Goal: Complete application form

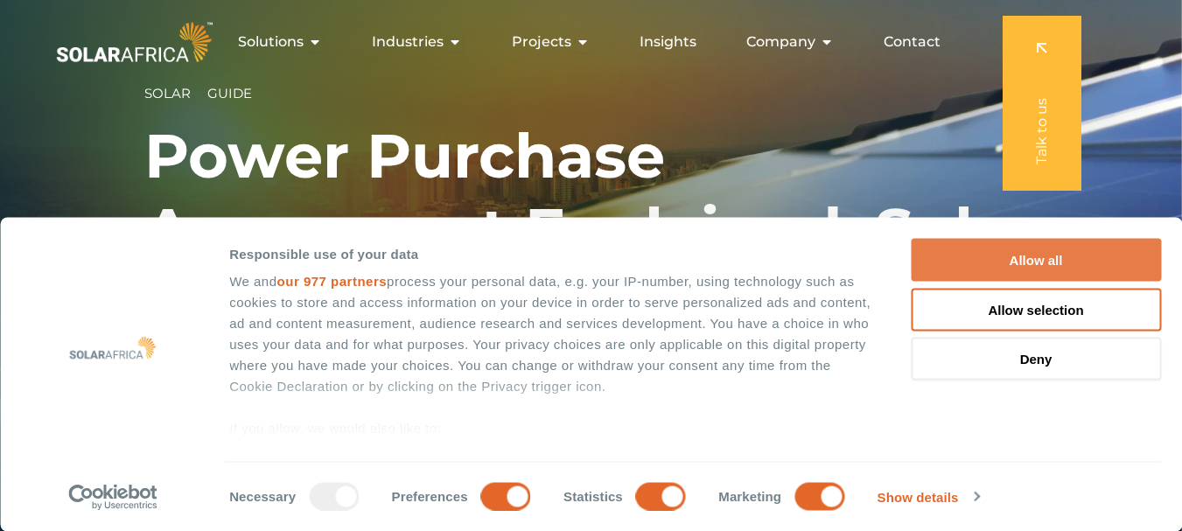
click at [1025, 258] on button "Allow all" at bounding box center [1036, 260] width 250 height 43
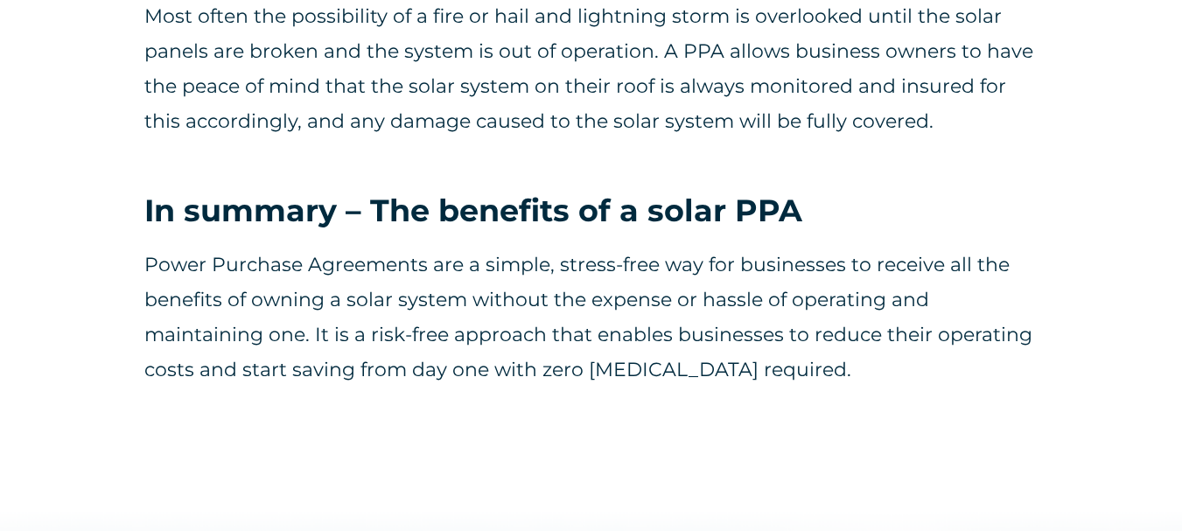
scroll to position [2391, 0]
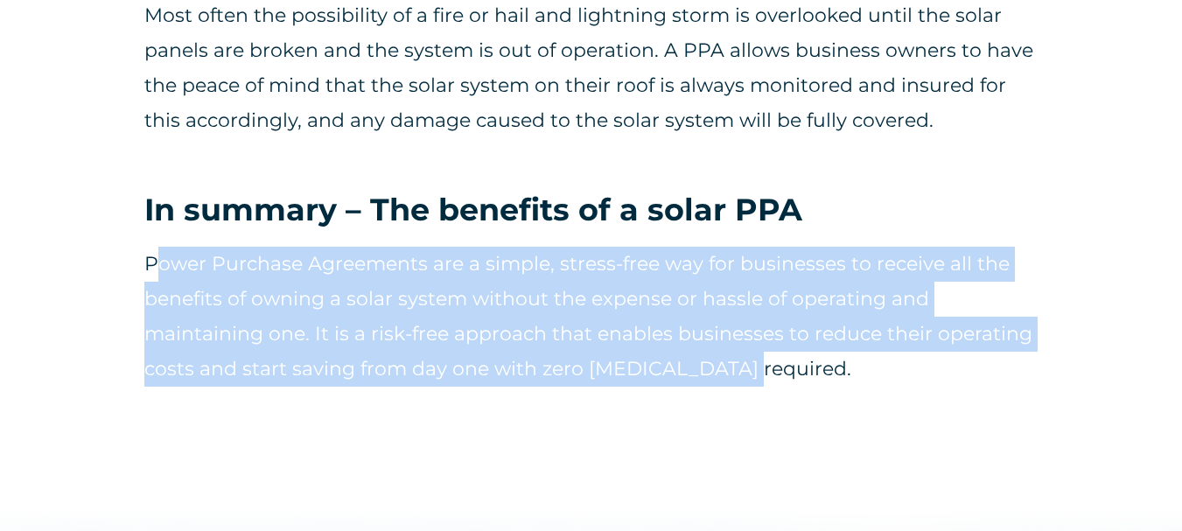
drag, startPoint x: 155, startPoint y: 262, endPoint x: 745, endPoint y: 374, distance: 601.3
click at [745, 374] on p "Power Purchase Agreements are a simple, stress-free way for businesses to recei…" at bounding box center [590, 317] width 893 height 140
copy p "ower Purchase Agreements are a simple, stress-free way for businesses to receiv…"
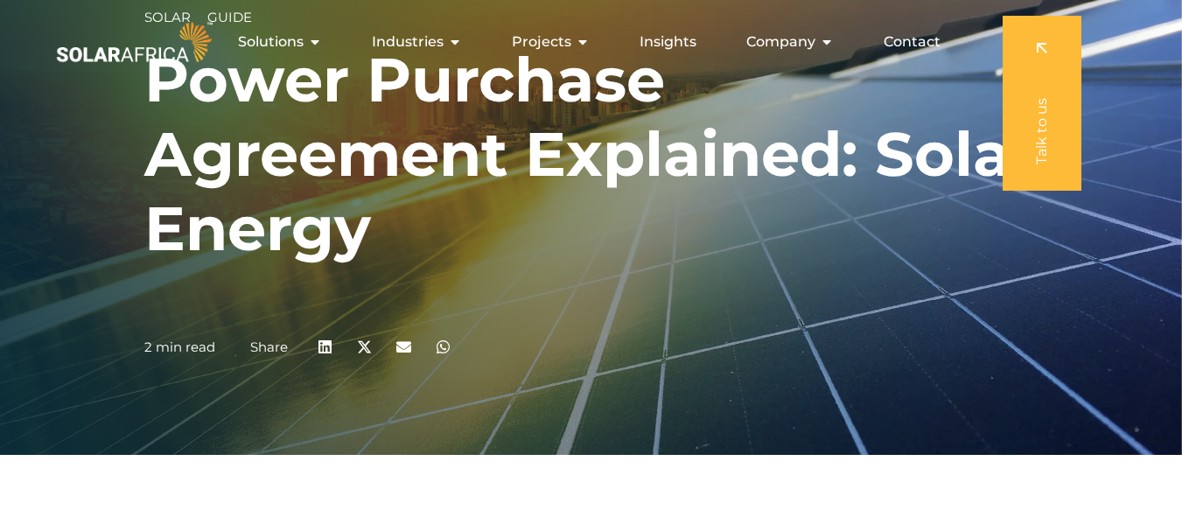
scroll to position [0, 0]
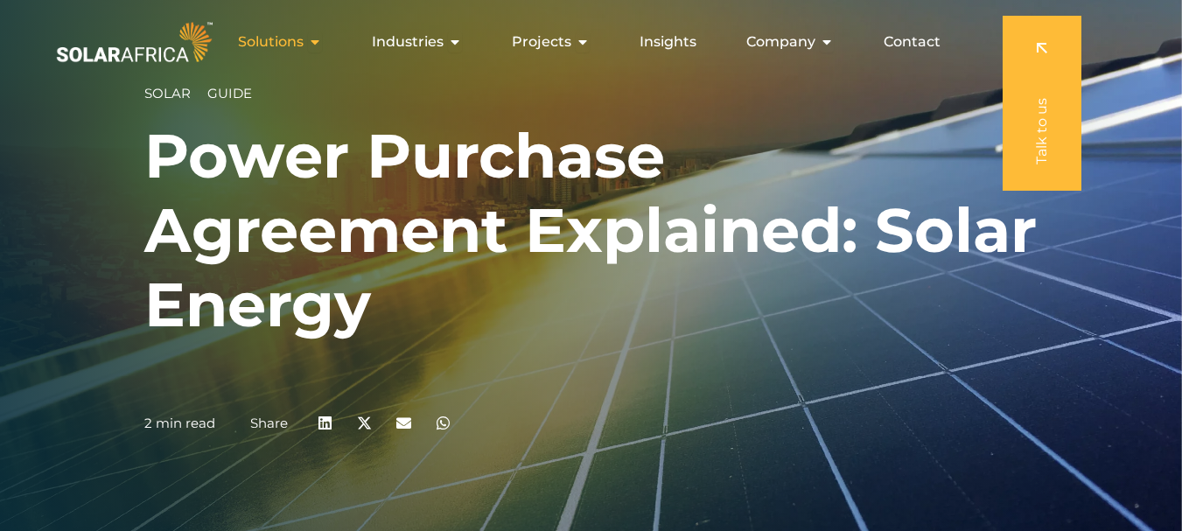
click at [287, 39] on span "Solutions" at bounding box center [271, 41] width 66 height 21
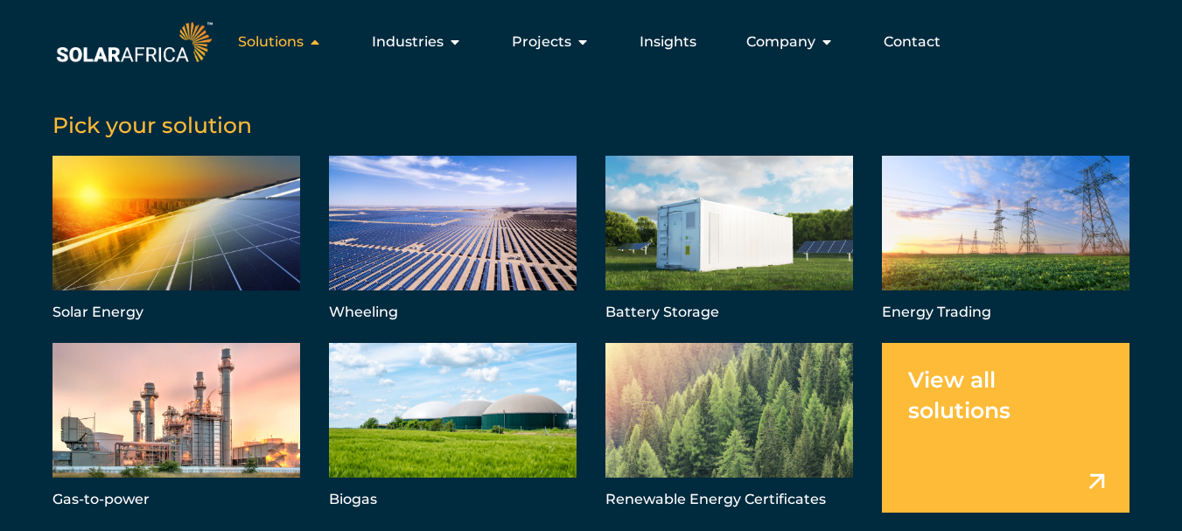
click at [316, 42] on icon "Menu" at bounding box center [315, 42] width 14 height 14
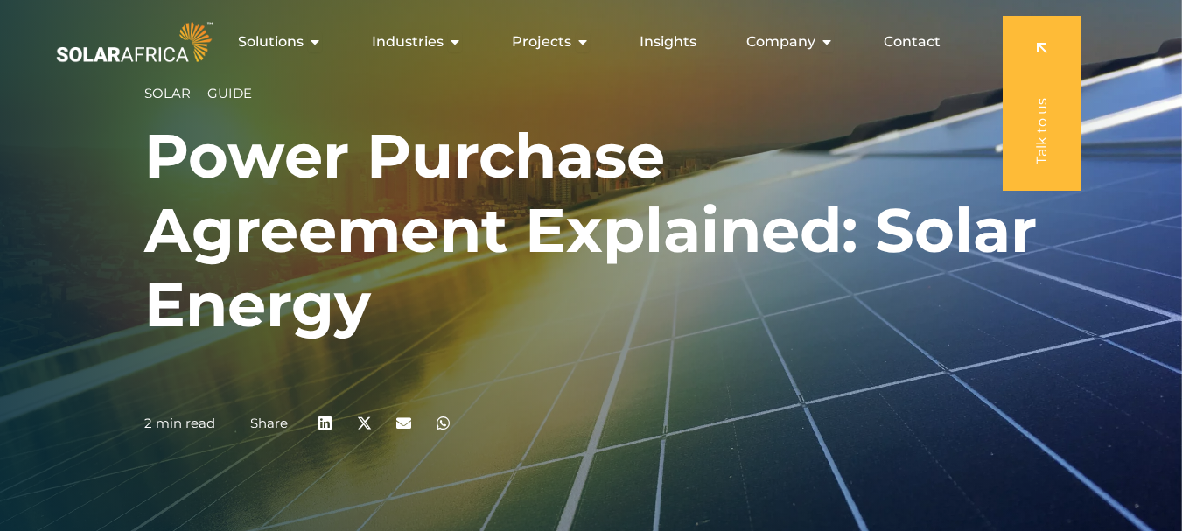
click at [242, 94] on span "Guide" at bounding box center [229, 93] width 45 height 17
click at [411, 31] on span "Industries" at bounding box center [408, 41] width 72 height 21
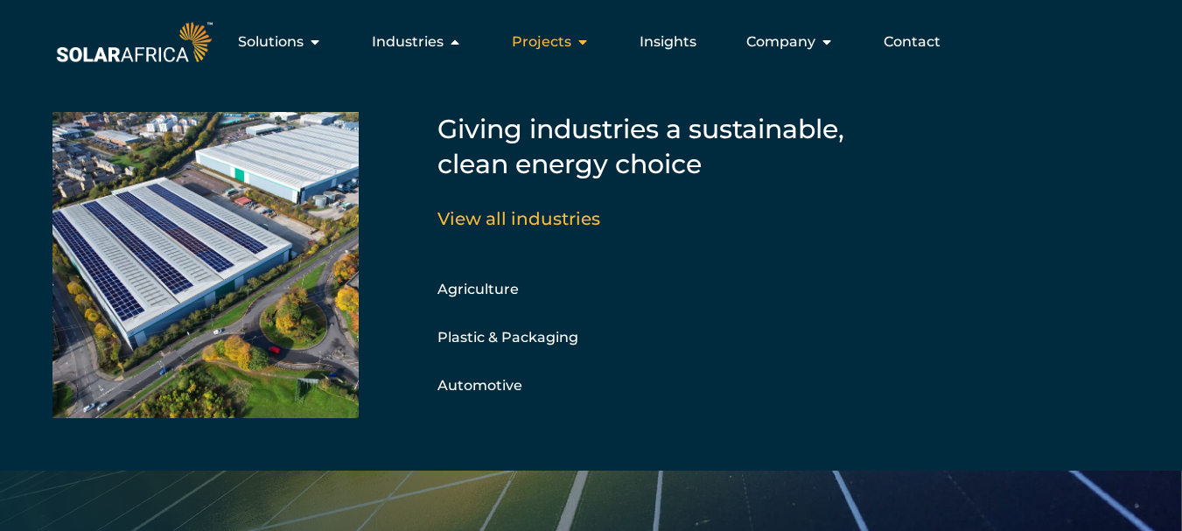
click at [538, 38] on span "Projects" at bounding box center [541, 41] width 59 height 21
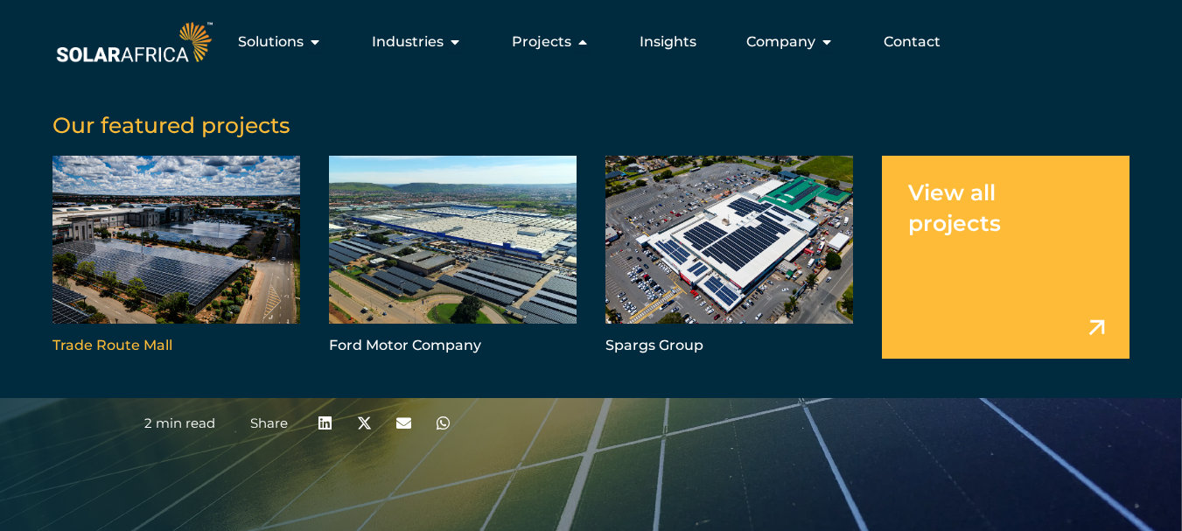
click at [185, 275] on link "Menu" at bounding box center [176, 257] width 248 height 203
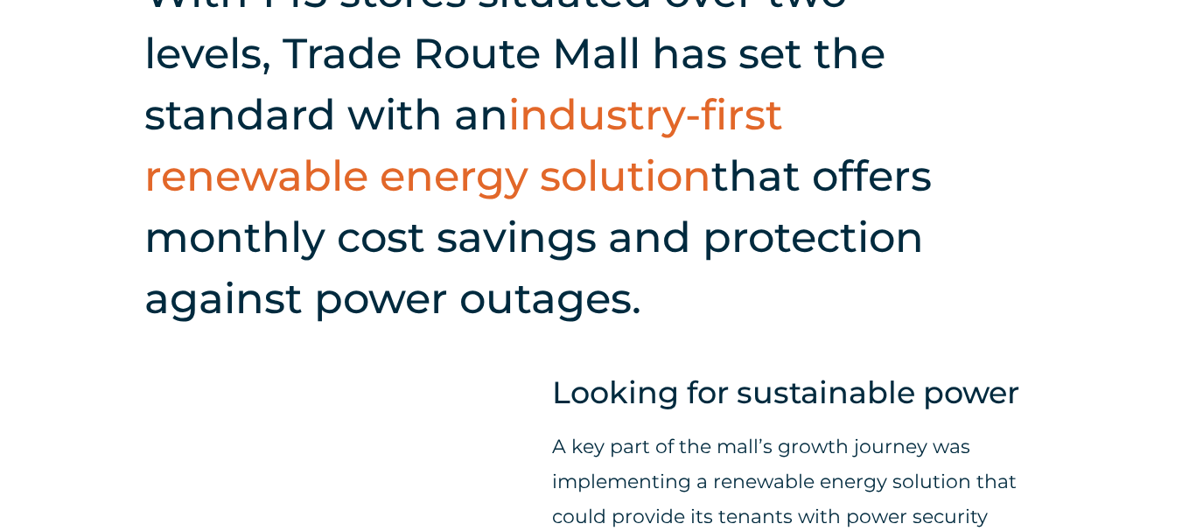
scroll to position [787, 0]
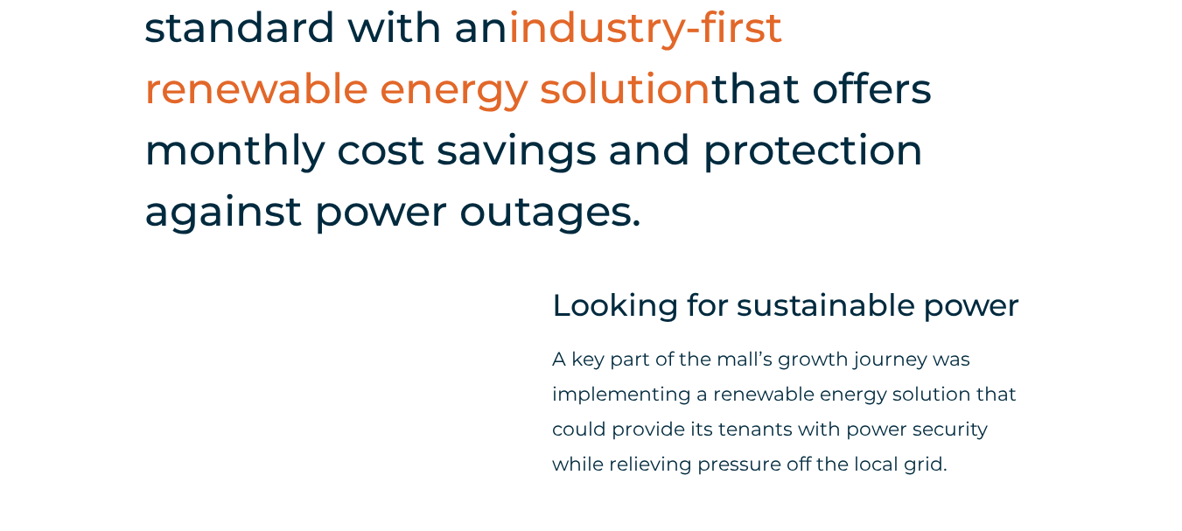
drag, startPoint x: 738, startPoint y: 88, endPoint x: 802, endPoint y: 204, distance: 132.0
click at [802, 204] on h2 "With 145 stores situated over two levels, Trade Route Mall has set the standard…" at bounding box center [556, 57] width 824 height 367
copy h2 "hat offers monthly cost savings and protection against power outages."
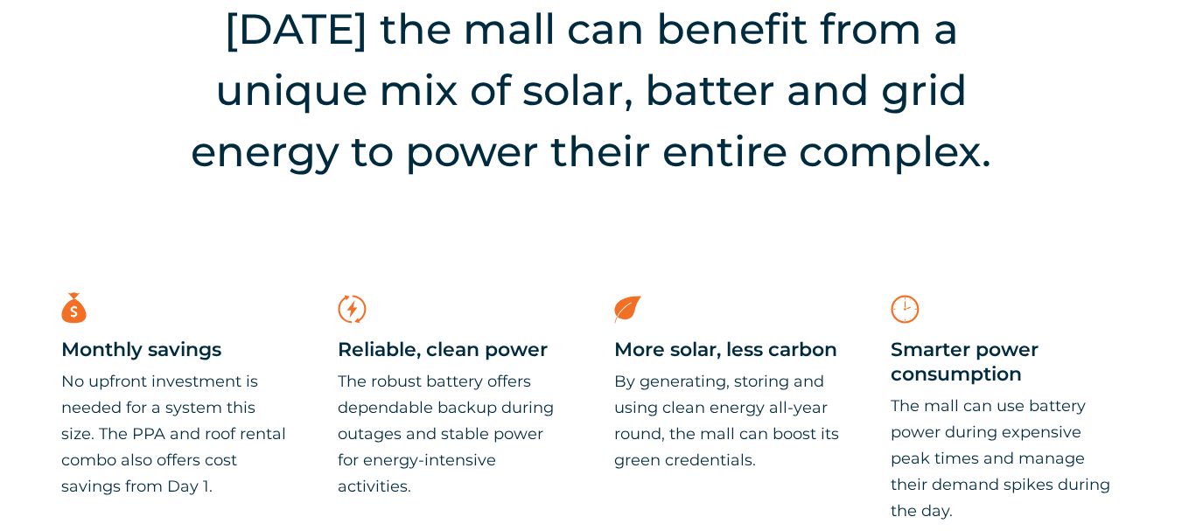
scroll to position [2625, 0]
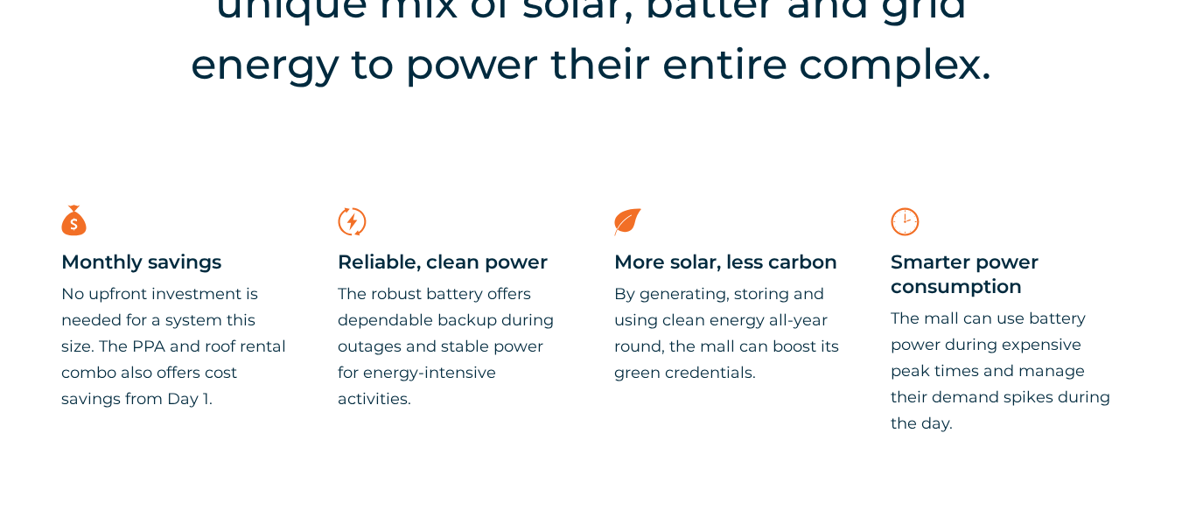
drag, startPoint x: 64, startPoint y: 296, endPoint x: 236, endPoint y: 389, distance: 196.1
click at [236, 389] on p "No upfront investment is needed for a system this size. The PPA and roof rental…" at bounding box center [176, 346] width 230 height 131
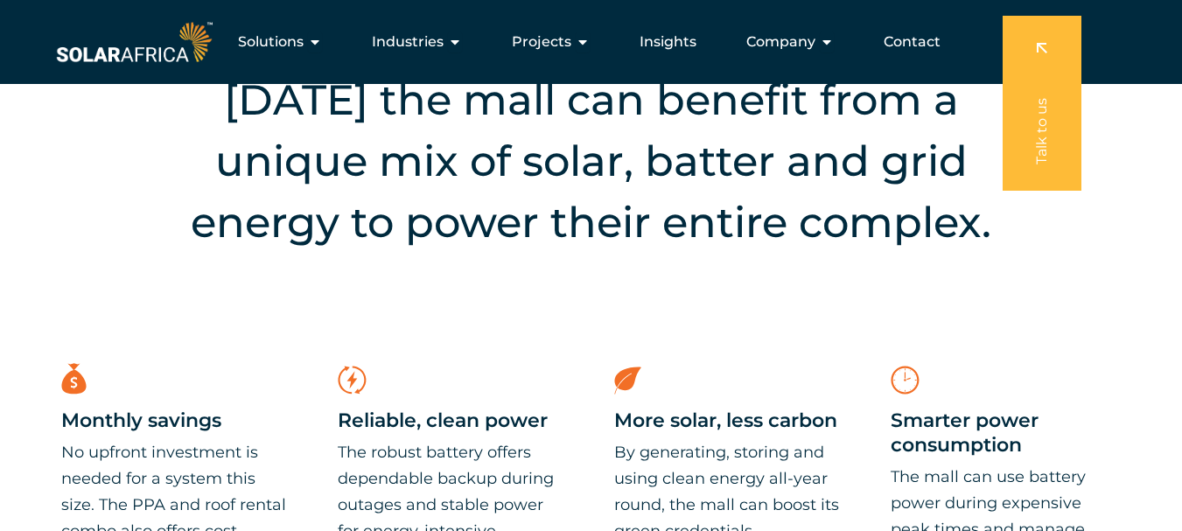
scroll to position [2450, 0]
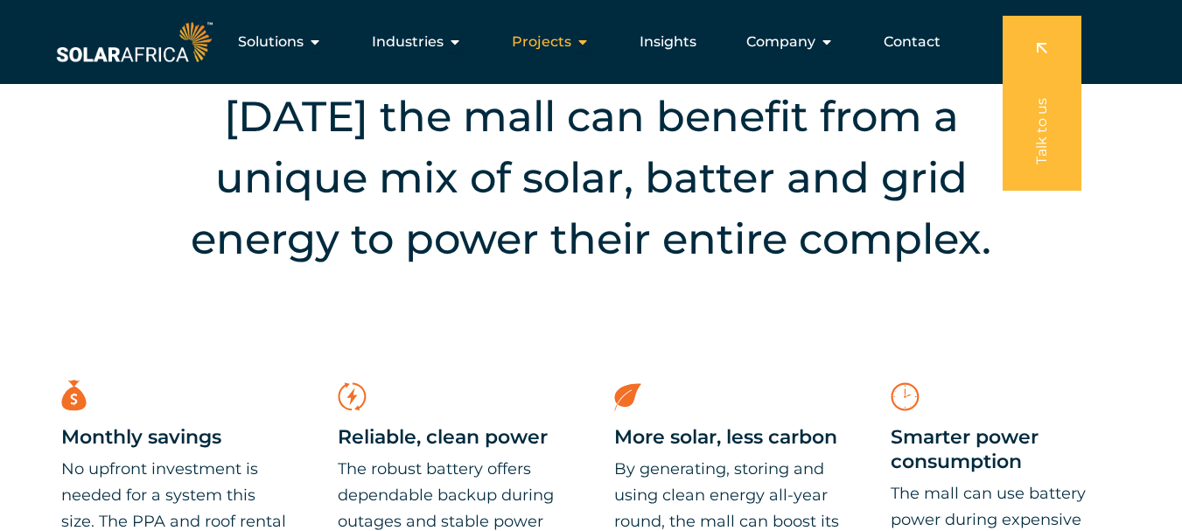
click at [570, 41] on span "Projects" at bounding box center [541, 41] width 59 height 21
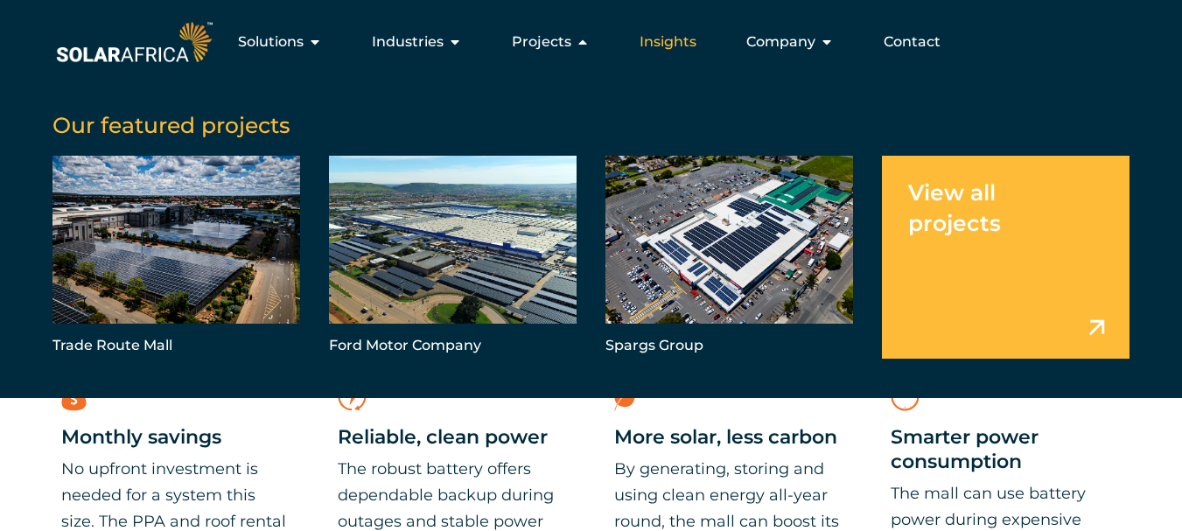
click at [661, 37] on span "Insights" at bounding box center [668, 41] width 57 height 21
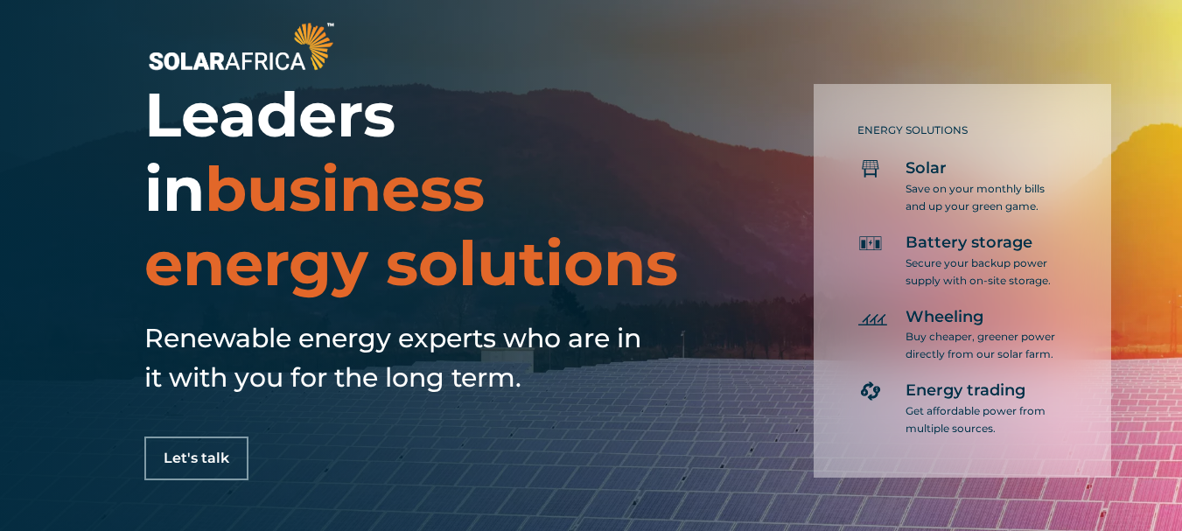
click at [199, 455] on span "Let's talk" at bounding box center [197, 458] width 66 height 14
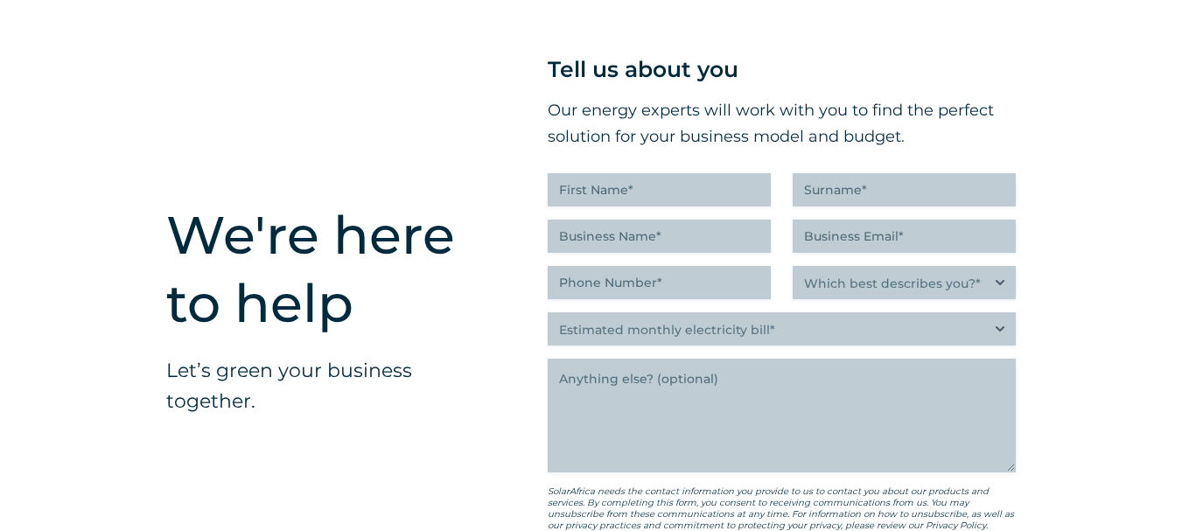
scroll to position [4265, 0]
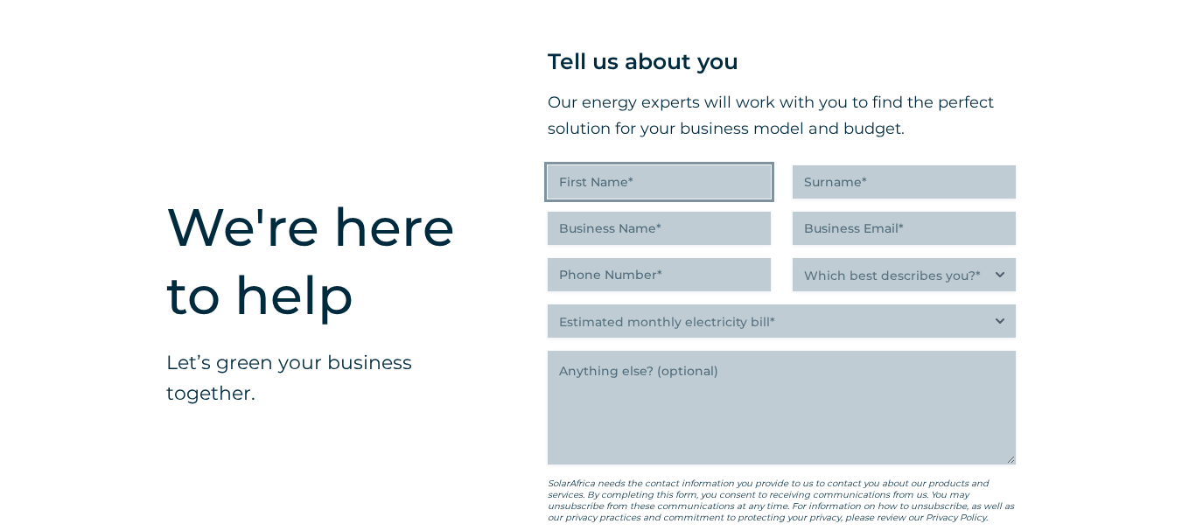
click at [681, 180] on input "First Name (Required)" at bounding box center [659, 181] width 223 height 33
type input "Jeanett"
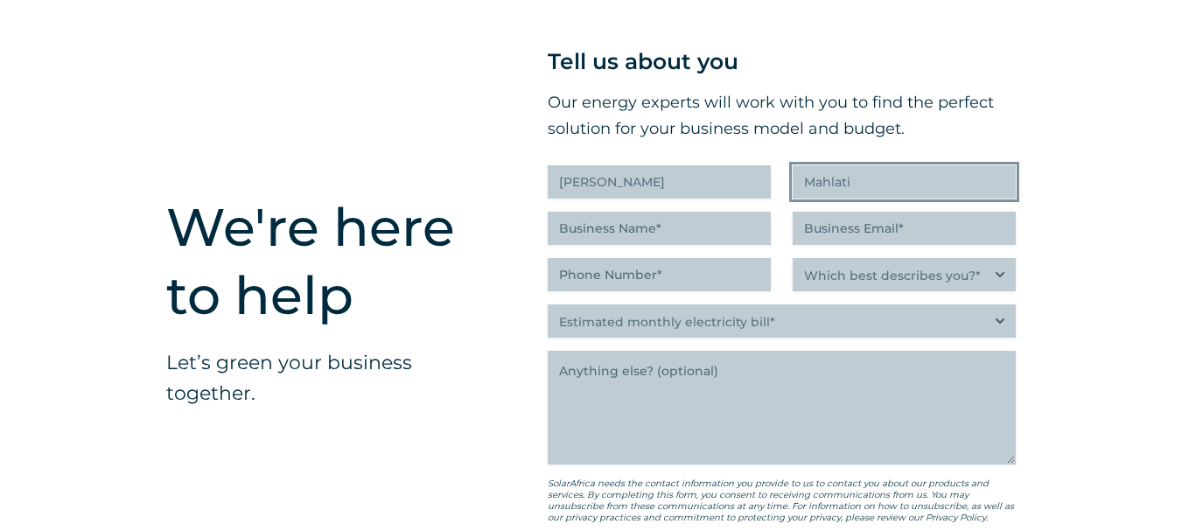
type input "Mahlati"
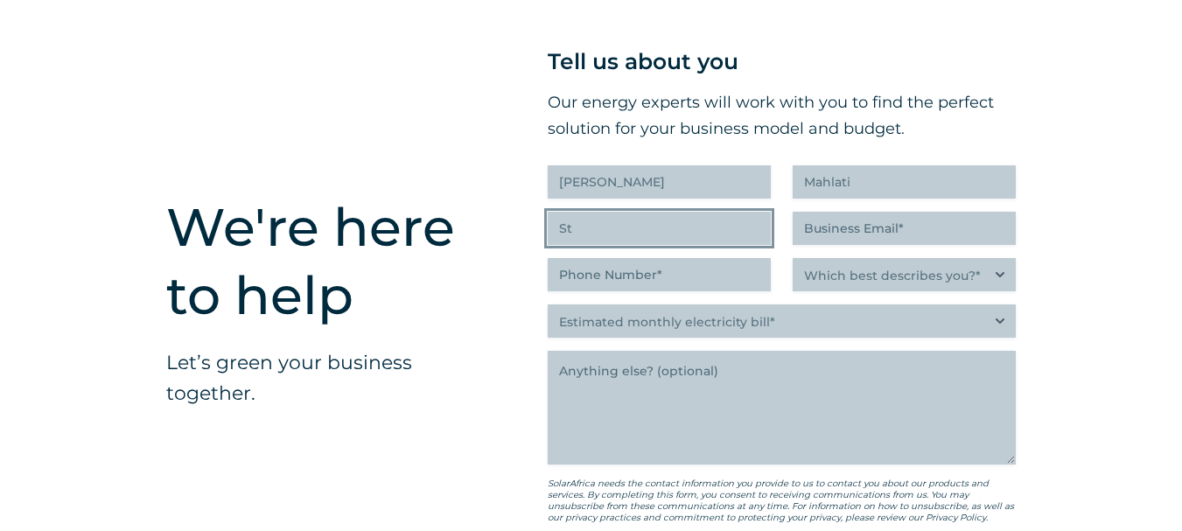
type input "S"
type input "WITS student"
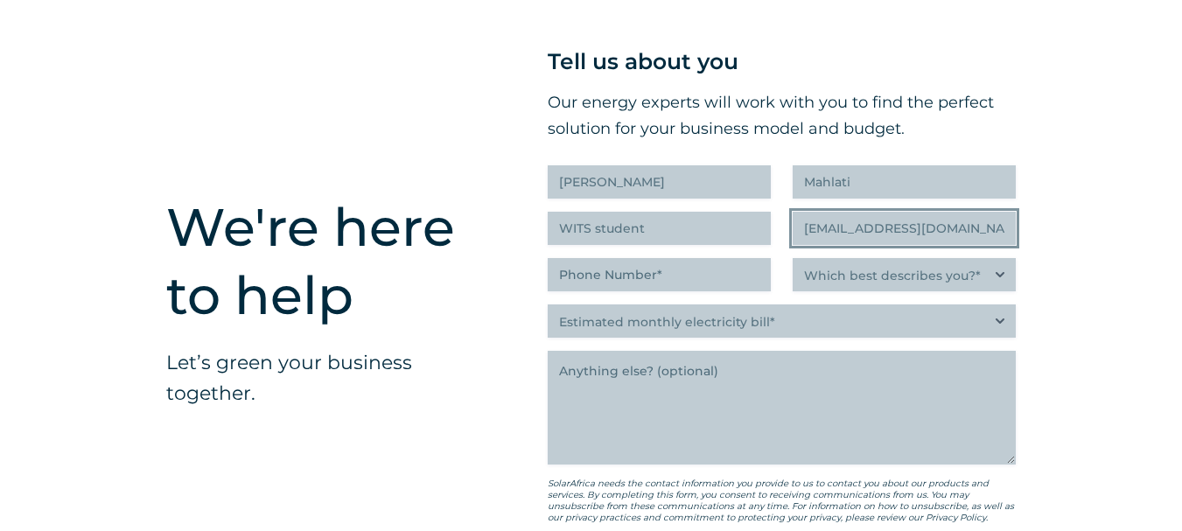
type input "2919544@students.wits.ac.za"
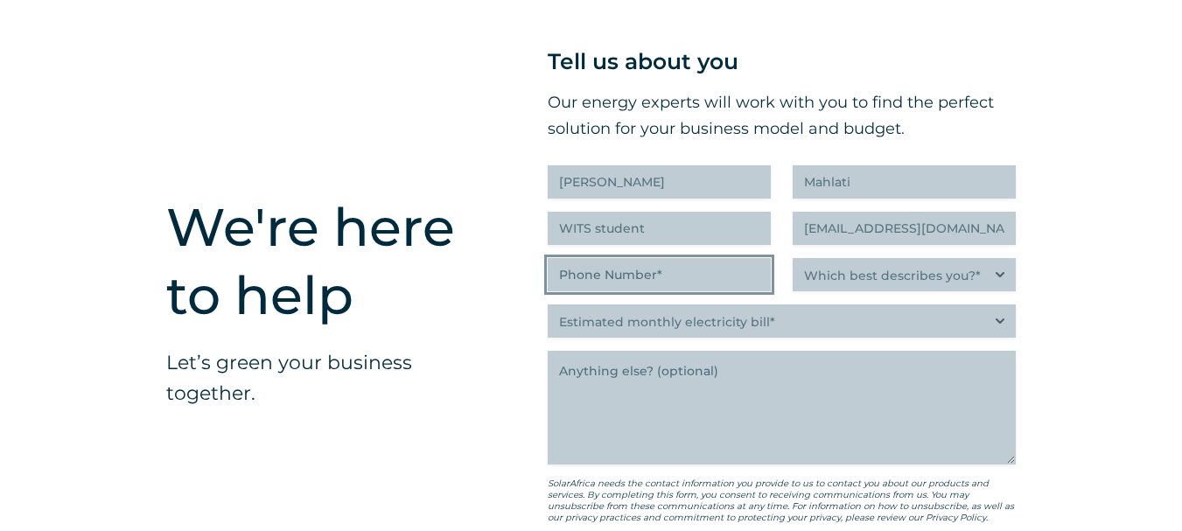
click at [651, 290] on input "Phone Number (Required)" at bounding box center [659, 274] width 223 height 33
type input "(071) 076-6022"
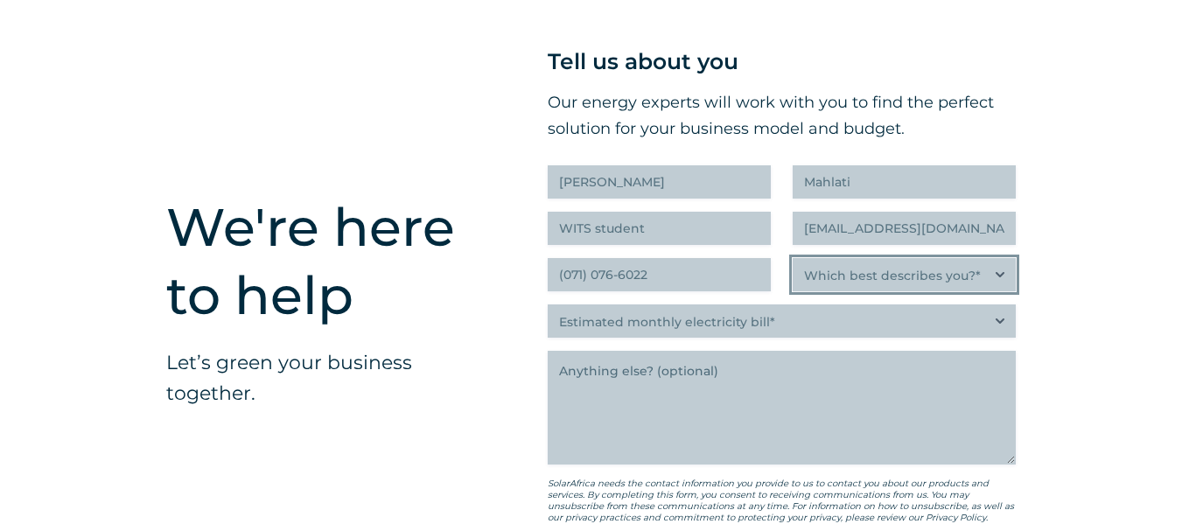
click at [896, 281] on select "Which best describes you?* Researching and identifying the best energy solution…" at bounding box center [904, 274] width 223 height 33
select select "Researching and identifying the best energy solutions on behalf of the business…"
click at [793, 262] on select "Which best describes you?* Researching and identifying the best energy solution…" at bounding box center [904, 274] width 223 height 33
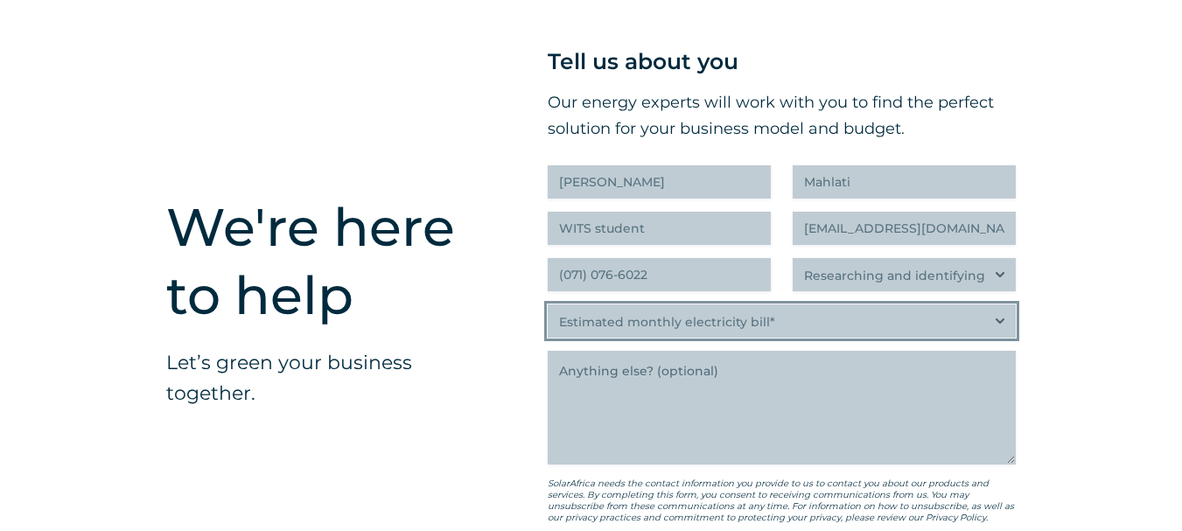
click at [685, 327] on select "Estimated monthly electricity bill* Less than R500K More than R500K" at bounding box center [782, 320] width 468 height 33
select select "Less than R500K"
click at [548, 309] on select "Estimated monthly electricity bill* Less than R500K More than R500K" at bounding box center [782, 320] width 468 height 33
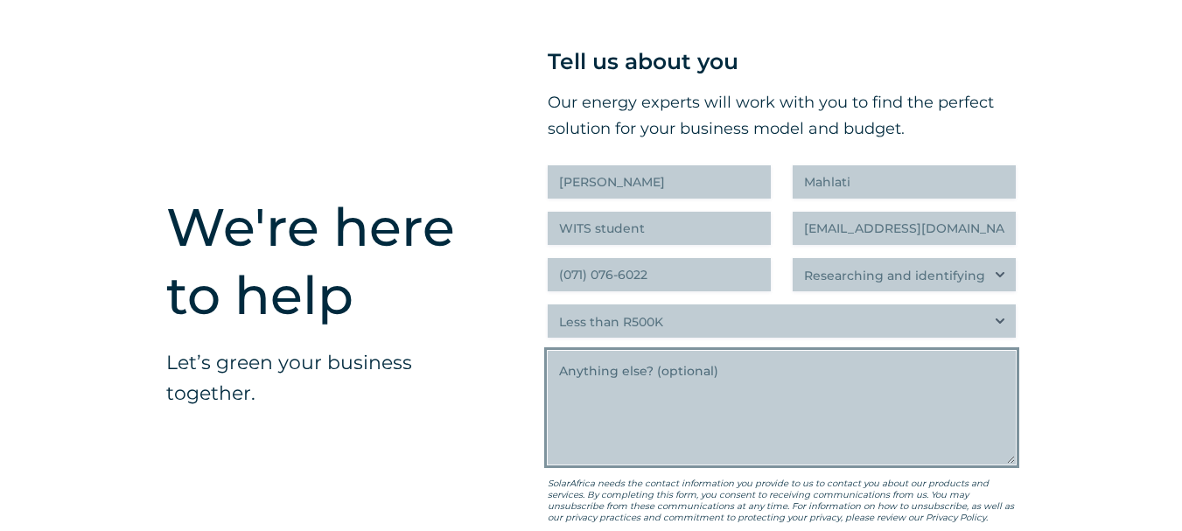
click at [655, 373] on textarea "Anything else" at bounding box center [782, 408] width 468 height 114
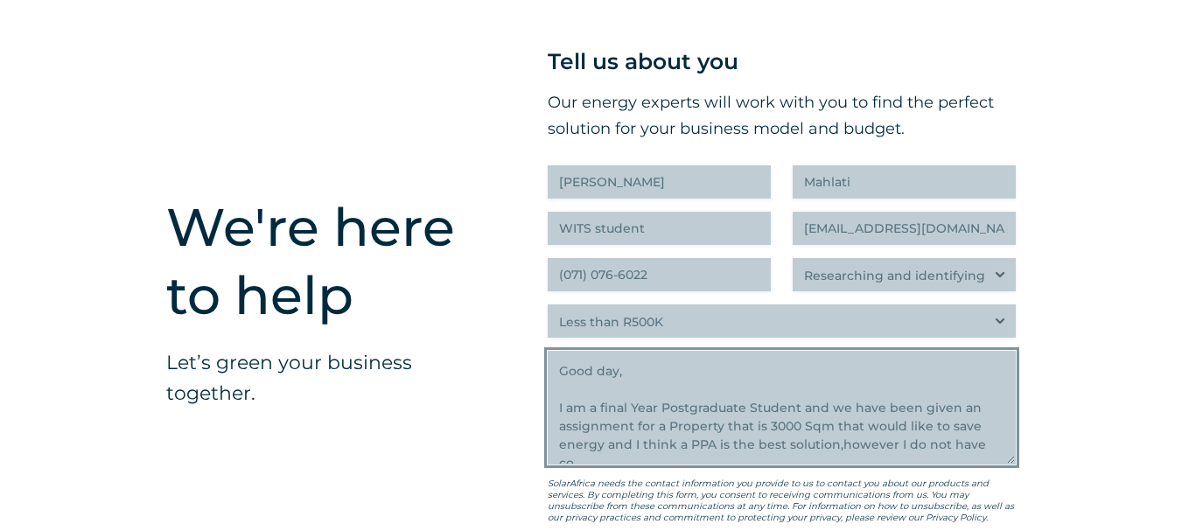
scroll to position [8, 0]
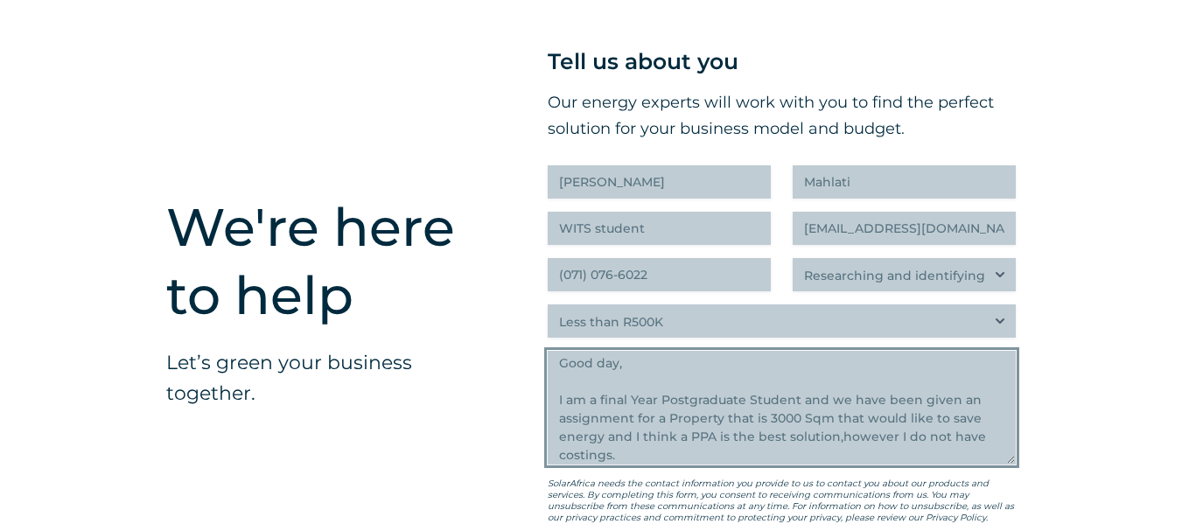
click at [605, 451] on textarea "Good day, I am a final Year Postgraduate Student and we have been given an assi…" at bounding box center [782, 408] width 468 height 114
drag, startPoint x: 620, startPoint y: 457, endPoint x: 557, endPoint y: 400, distance: 84.9
click at [557, 400] on textarea "Good day, I am a final Year Postgraduate Student and we have been given an assi…" at bounding box center [782, 408] width 468 height 114
paste textarea "year postgraduate student, and we have been assigned an energy-saving project f…"
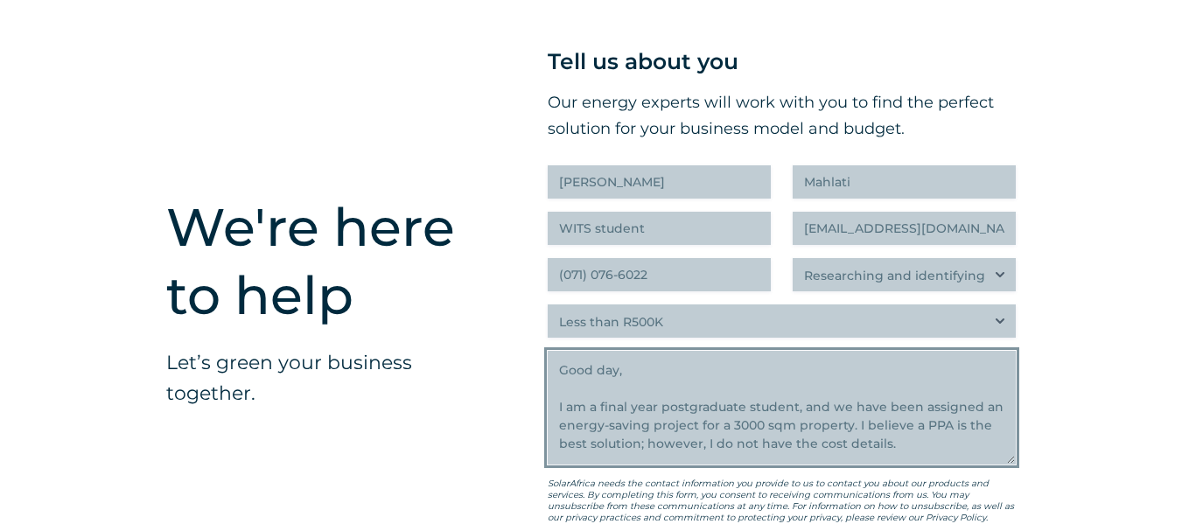
scroll to position [1, 0]
click at [934, 449] on textarea "Good day, I am a final year postgraduate student, and we have been assigned an …" at bounding box center [782, 408] width 468 height 114
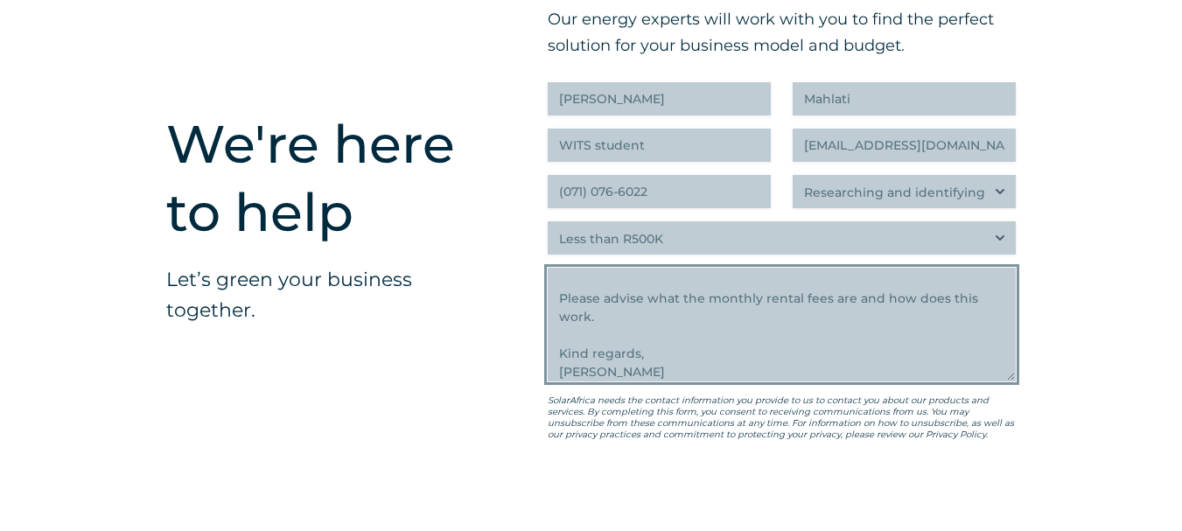
scroll to position [4440, 0]
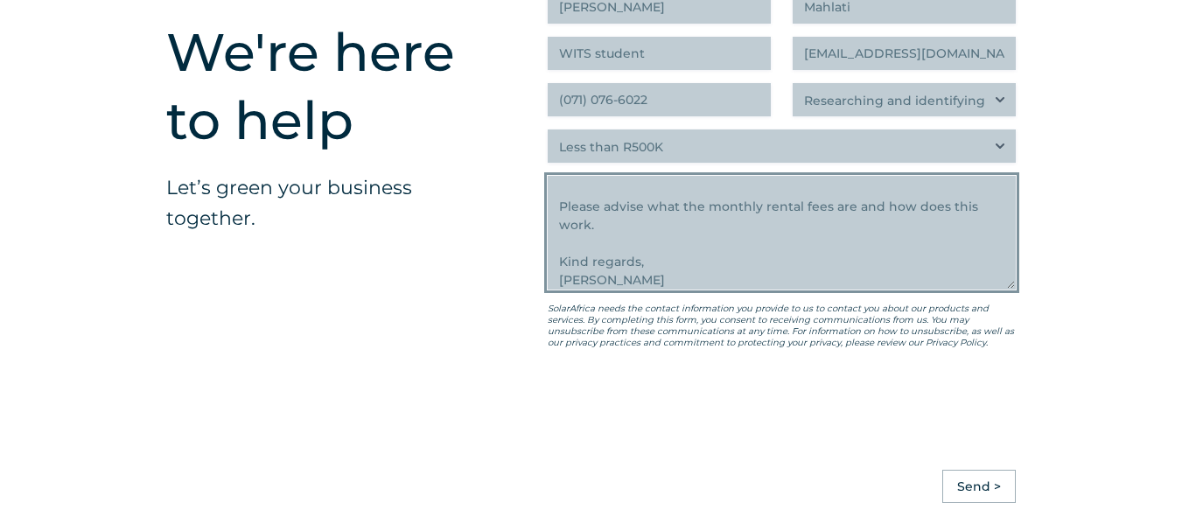
type textarea "Good day, I am a final year postgraduate student, and we have been assigned an …"
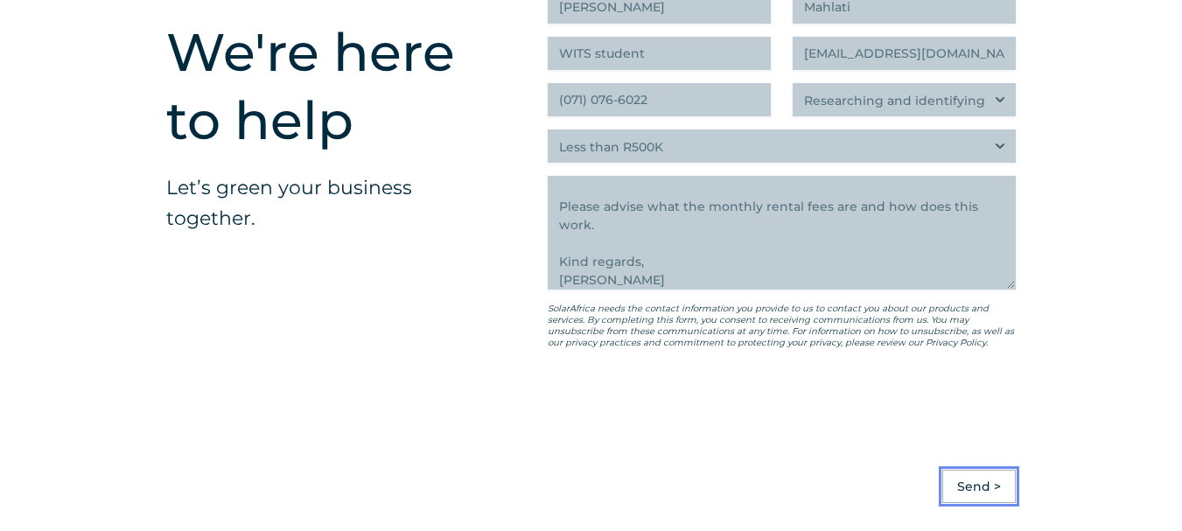
click at [961, 484] on input "Send >" at bounding box center [978, 486] width 73 height 33
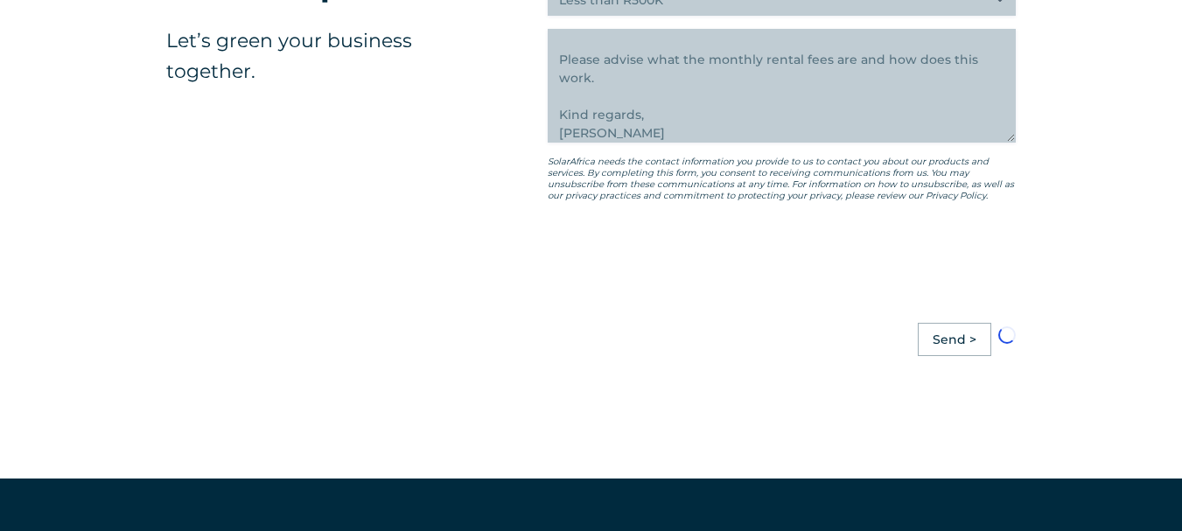
scroll to position [4592, 0]
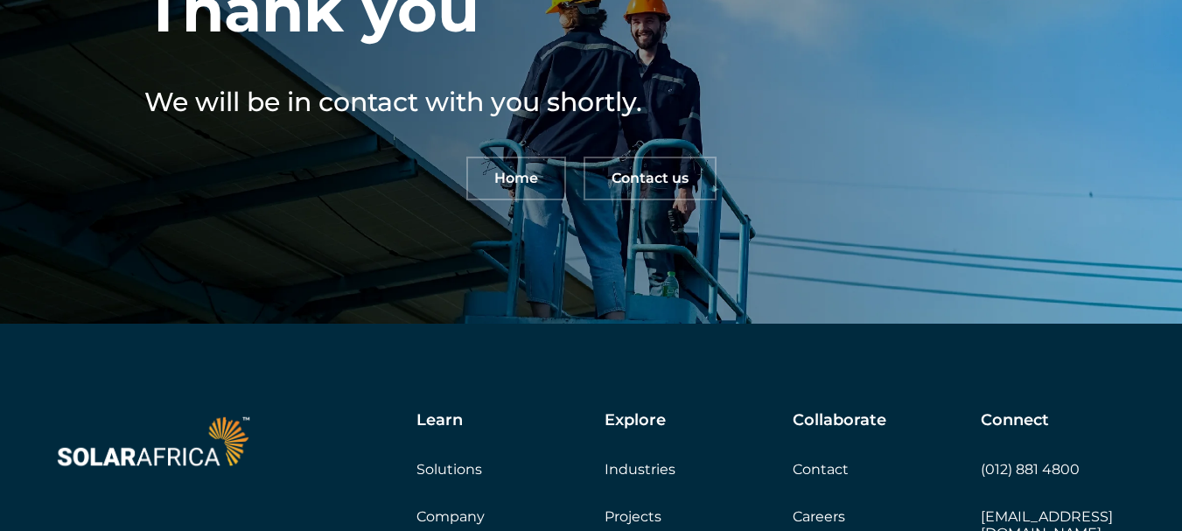
scroll to position [175, 0]
